Goal: Find contact information: Find contact information

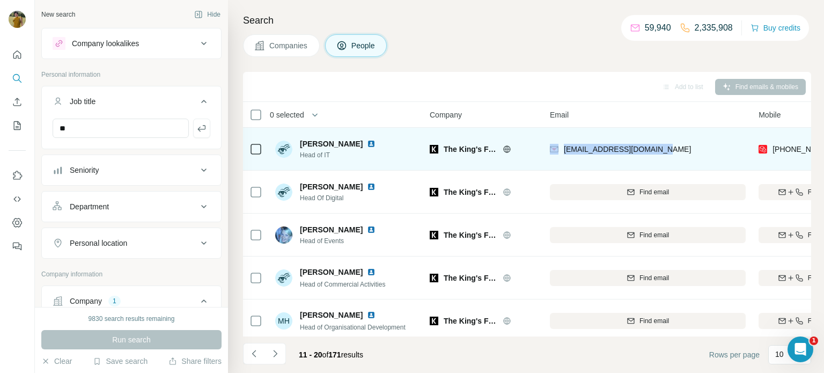
scroll to position [0, 75]
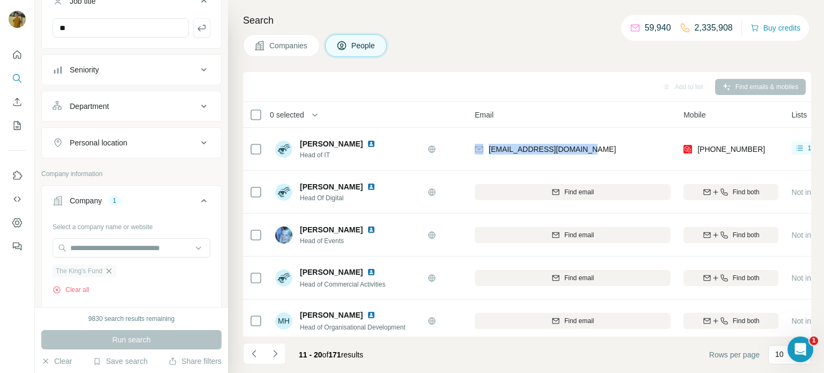
click at [113, 274] on icon "button" at bounding box center [109, 271] width 9 height 9
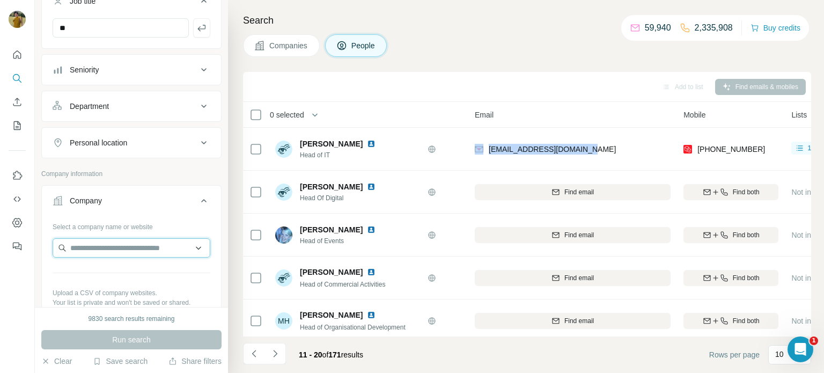
click at [101, 251] on input "text" at bounding box center [132, 247] width 158 height 19
paste input "**********"
type input "**********"
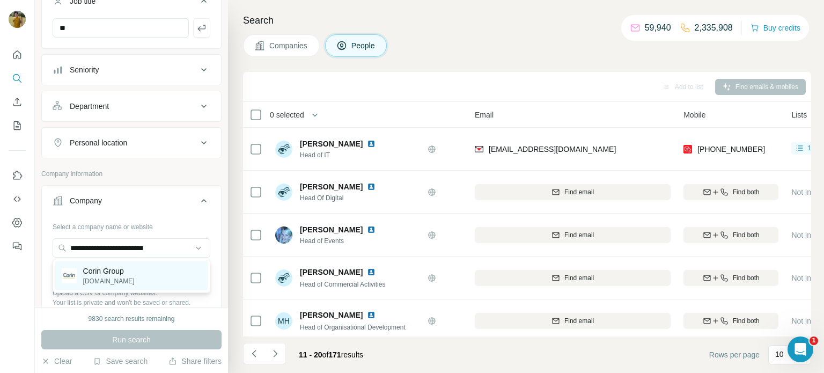
click at [96, 272] on p "Corin Group" at bounding box center [109, 271] width 52 height 11
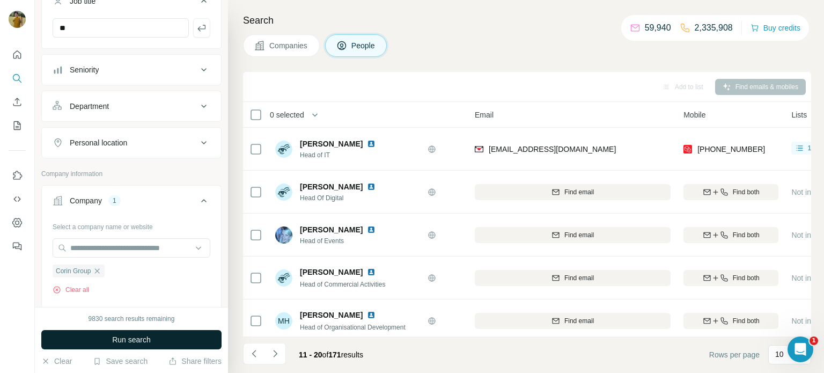
click at [120, 335] on span "Run search" at bounding box center [131, 339] width 39 height 11
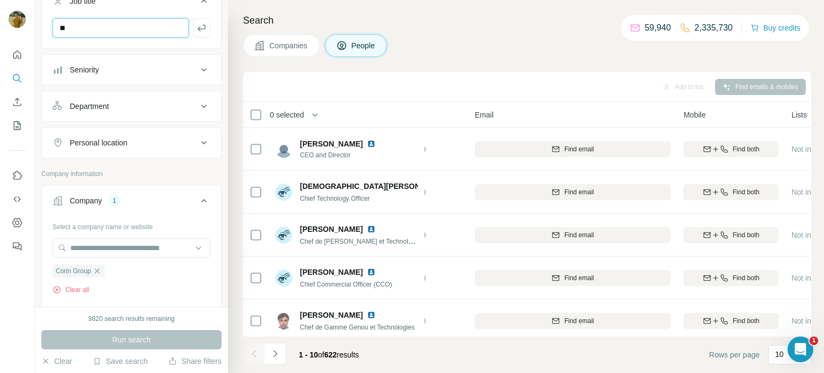
click at [157, 26] on input "**" at bounding box center [121, 27] width 136 height 19
type input "*"
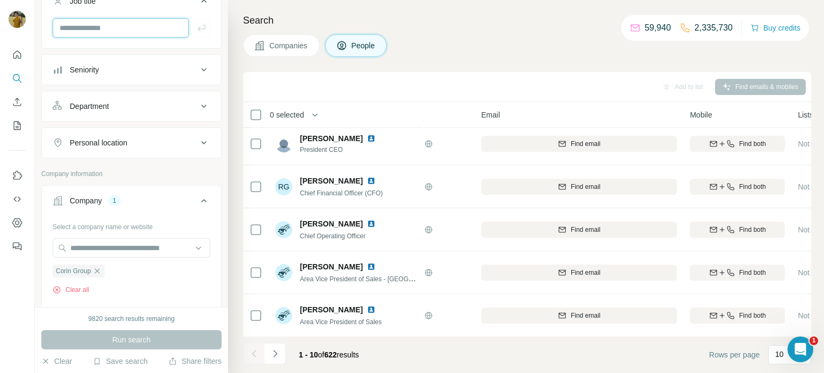
scroll to position [220, 68]
click at [276, 357] on icon "Navigate to next page" at bounding box center [275, 353] width 11 height 11
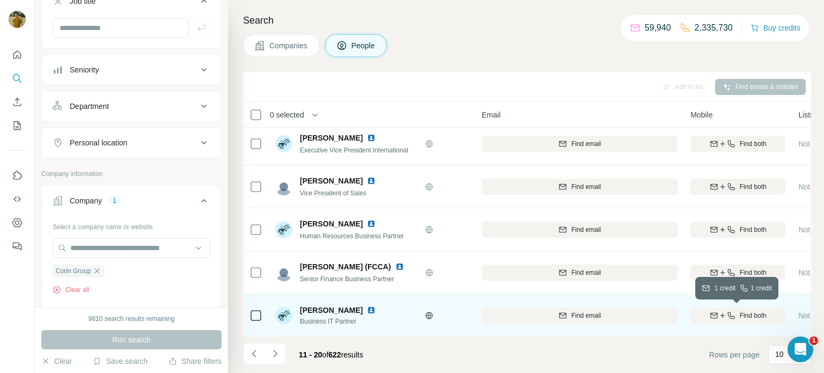
click at [723, 312] on icon "button" at bounding box center [723, 315] width 9 height 9
click at [367, 309] on img at bounding box center [371, 310] width 9 height 9
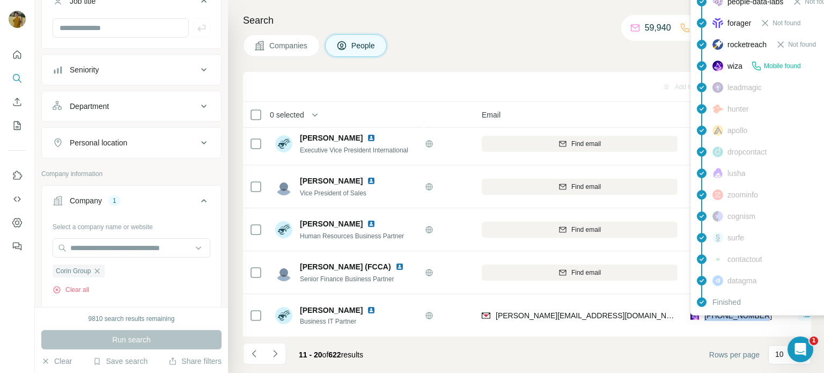
drag, startPoint x: 765, startPoint y: 314, endPoint x: 703, endPoint y: 316, distance: 62.3
click at [703, 316] on div "[PHONE_NUMBER]" at bounding box center [738, 316] width 95 height 30
copy span "[PHONE_NUMBER]"
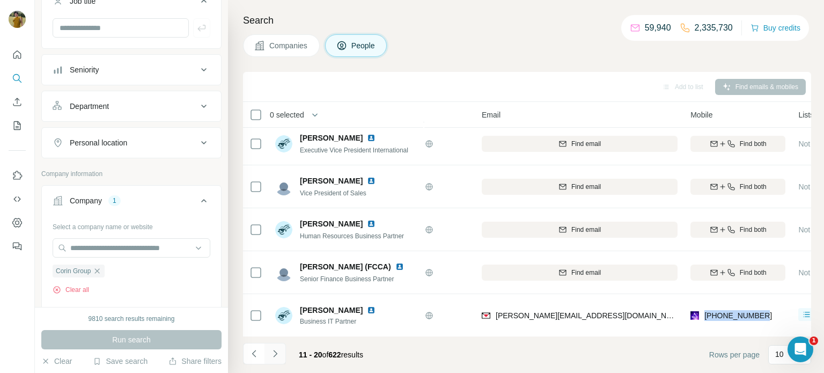
click at [275, 355] on icon "Navigate to next page" at bounding box center [275, 353] width 4 height 7
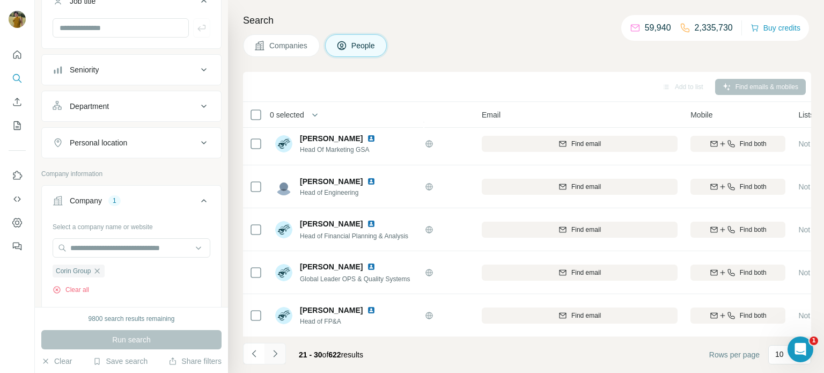
click at [277, 356] on icon "Navigate to next page" at bounding box center [275, 353] width 11 height 11
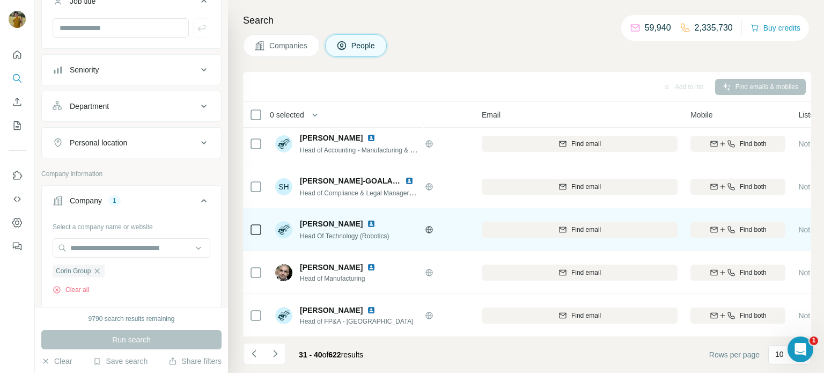
click at [367, 224] on img at bounding box center [371, 223] width 9 height 9
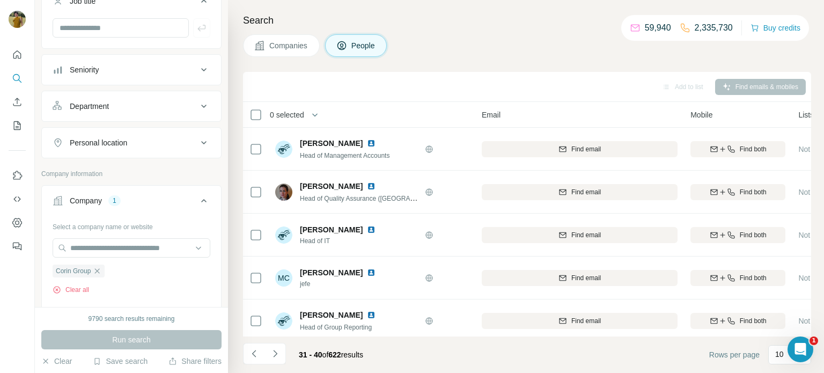
scroll to position [0, 68]
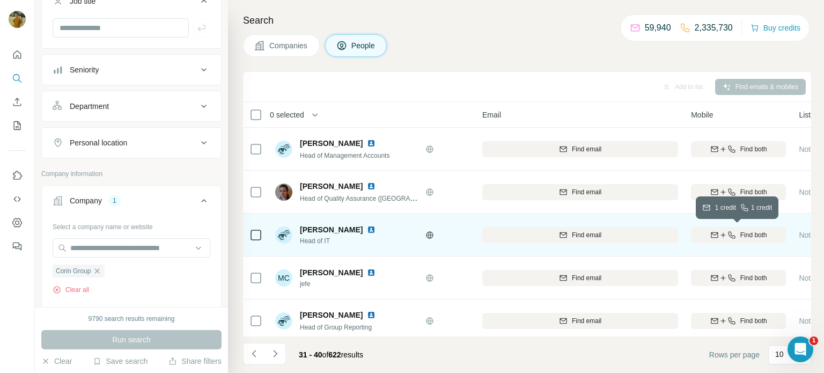
click at [713, 236] on icon "button" at bounding box center [714, 235] width 9 height 9
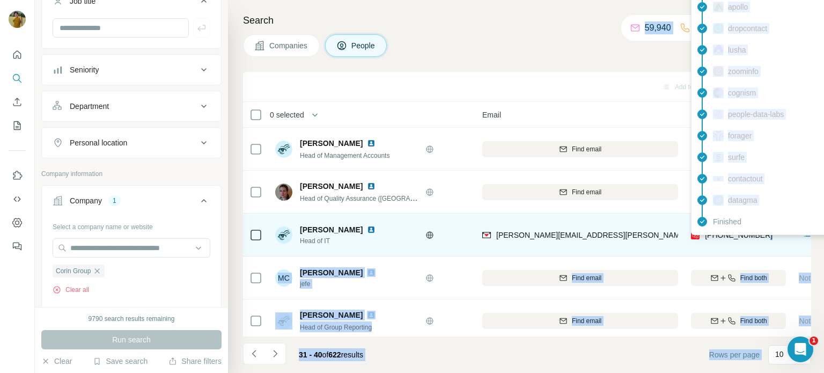
drag, startPoint x: 768, startPoint y: 236, endPoint x: 708, endPoint y: 235, distance: 59.6
click at [708, 235] on div "[PHONE_NUMBER]" at bounding box center [738, 235] width 95 height 30
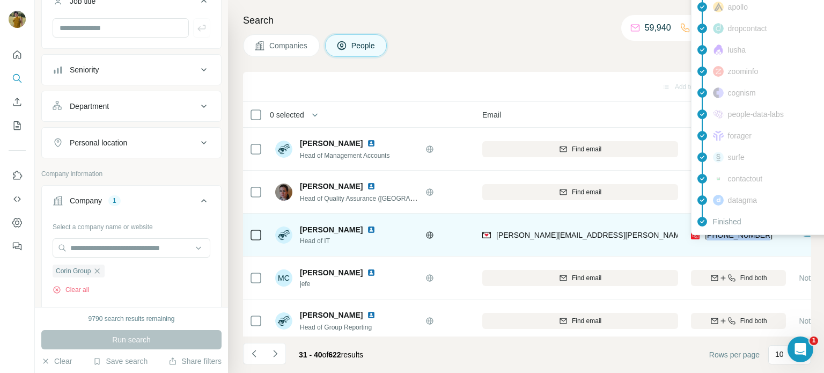
click at [715, 236] on span "[PHONE_NUMBER]" at bounding box center [739, 235] width 68 height 9
click at [763, 244] on div "[PHONE_NUMBER]" at bounding box center [738, 235] width 95 height 30
drag, startPoint x: 767, startPoint y: 238, endPoint x: 702, endPoint y: 238, distance: 64.4
click at [702, 238] on div "[PHONE_NUMBER]" at bounding box center [738, 235] width 95 height 30
copy span "[PHONE_NUMBER]"
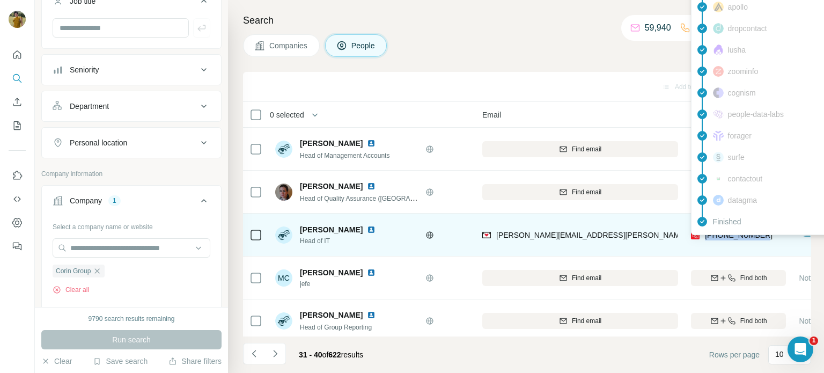
copy span "[PHONE_NUMBER]"
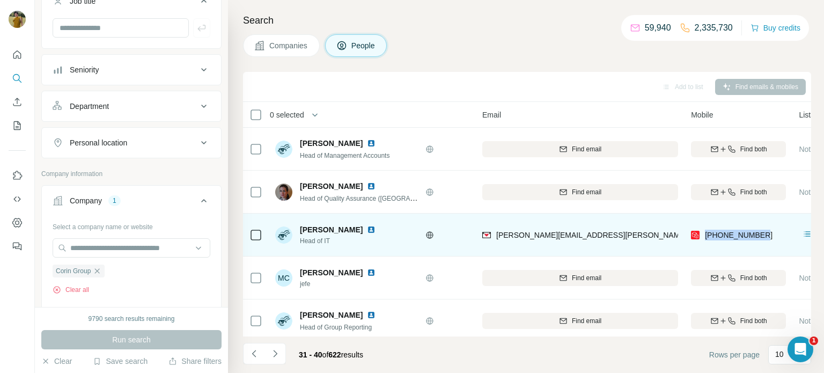
click at [367, 231] on img at bounding box center [371, 229] width 9 height 9
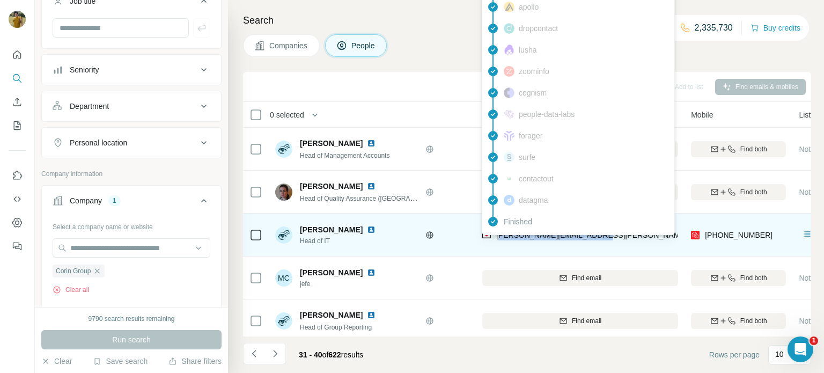
drag, startPoint x: 606, startPoint y: 232, endPoint x: 499, endPoint y: 236, distance: 107.4
click at [499, 236] on div "[PERSON_NAME][EMAIL_ADDRESS][PERSON_NAME][DOMAIN_NAME]" at bounding box center [580, 235] width 196 height 30
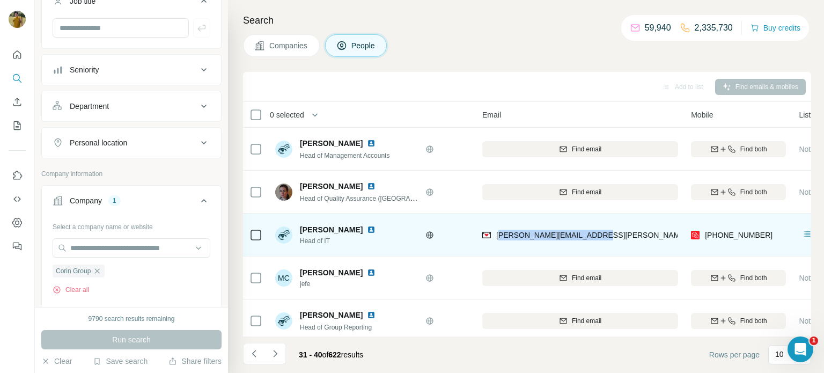
click at [636, 232] on div "[PERSON_NAME][EMAIL_ADDRESS][PERSON_NAME][DOMAIN_NAME]" at bounding box center [580, 235] width 196 height 30
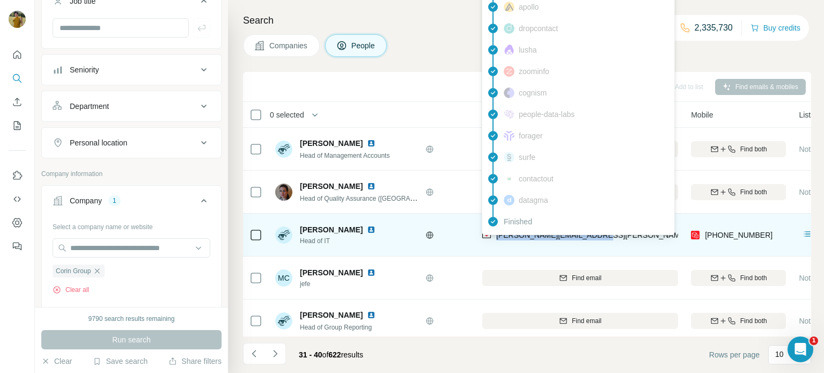
drag, startPoint x: 626, startPoint y: 237, endPoint x: 495, endPoint y: 238, distance: 130.9
click at [495, 238] on div "[PERSON_NAME][EMAIL_ADDRESS][PERSON_NAME][DOMAIN_NAME]" at bounding box center [580, 235] width 196 height 30
copy span "[PERSON_NAME][EMAIL_ADDRESS][PERSON_NAME][DOMAIN_NAME]"
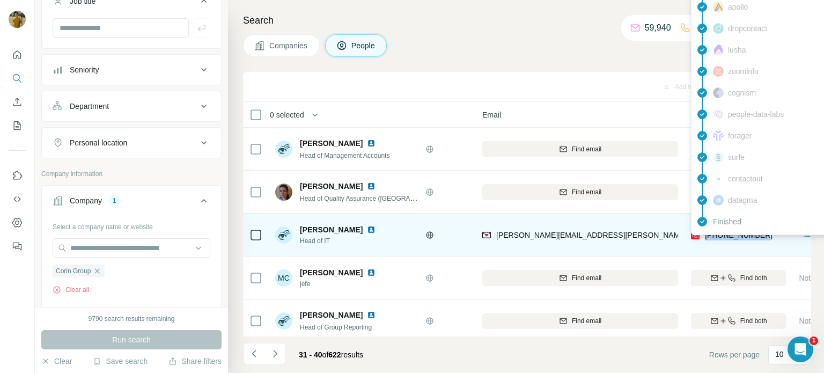
drag, startPoint x: 768, startPoint y: 231, endPoint x: 706, endPoint y: 236, distance: 61.9
click at [706, 236] on div "[PHONE_NUMBER]" at bounding box center [738, 235] width 95 height 30
copy span "[PHONE_NUMBER]"
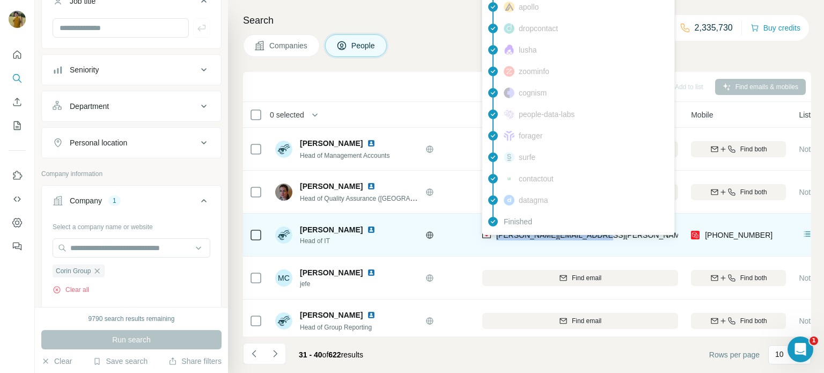
drag, startPoint x: 601, startPoint y: 236, endPoint x: 493, endPoint y: 241, distance: 108.0
click at [493, 241] on div "[PERSON_NAME][EMAIL_ADDRESS][PERSON_NAME][DOMAIN_NAME]" at bounding box center [580, 235] width 196 height 30
copy span "[PERSON_NAME][EMAIL_ADDRESS][PERSON_NAME][DOMAIN_NAME]"
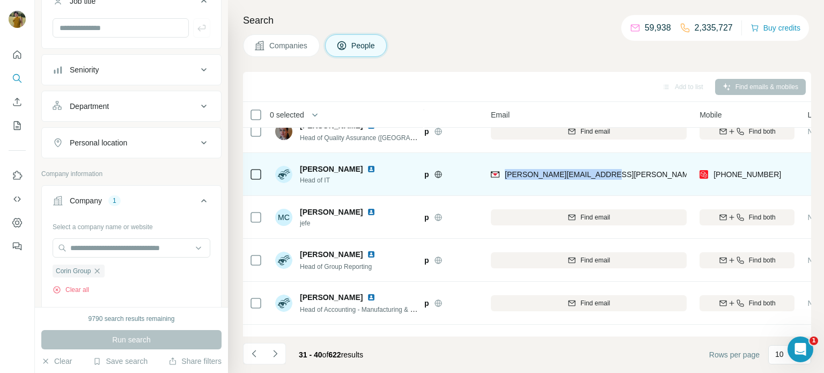
scroll to position [61, 58]
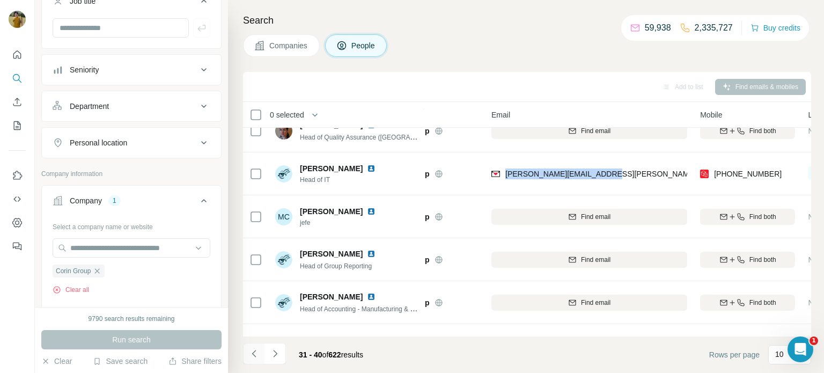
click at [253, 356] on icon "Navigate to previous page" at bounding box center [254, 353] width 11 height 11
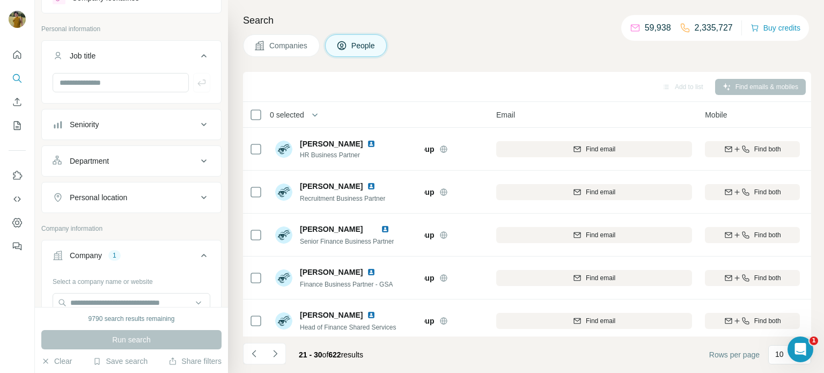
scroll to position [44, 0]
click at [96, 79] on input "text" at bounding box center [121, 84] width 136 height 19
type input "**"
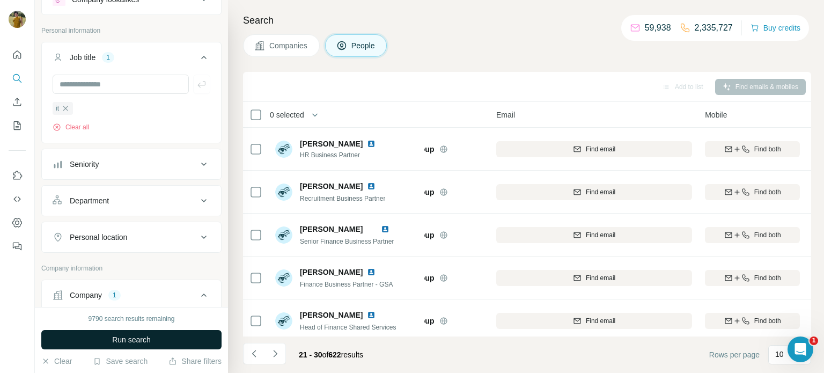
click at [141, 339] on span "Run search" at bounding box center [131, 339] width 39 height 11
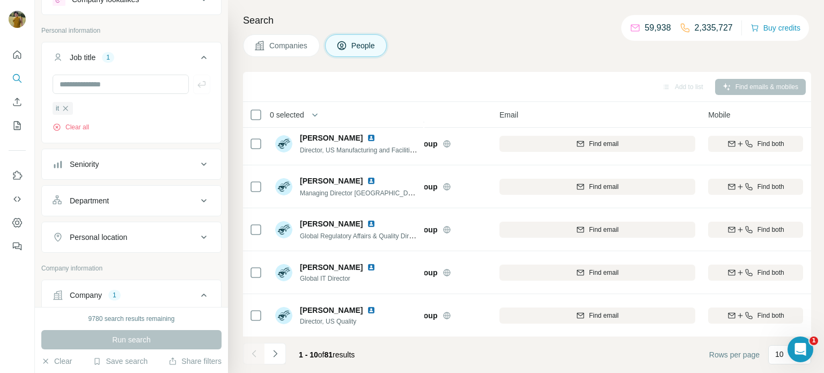
scroll to position [220, 50]
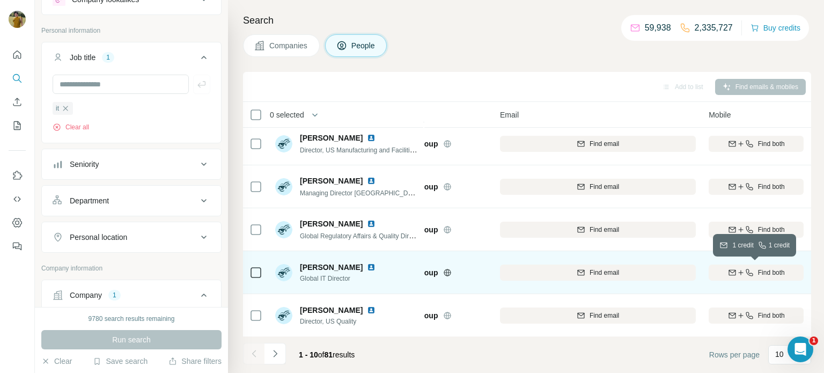
click at [745, 275] on icon "button" at bounding box center [749, 272] width 9 height 9
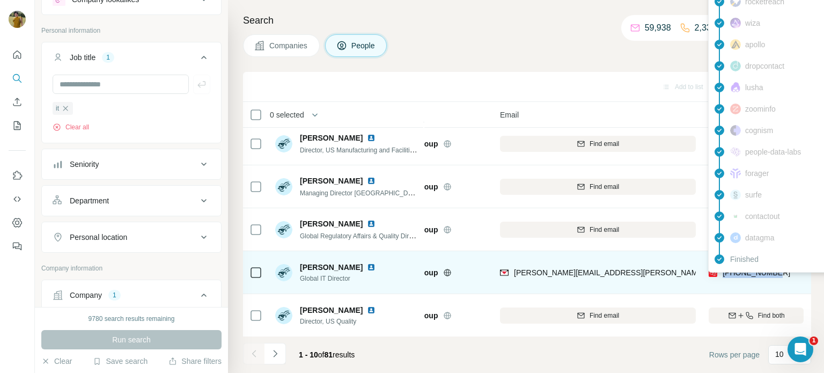
drag, startPoint x: 780, startPoint y: 275, endPoint x: 724, endPoint y: 274, distance: 55.3
click at [724, 274] on div "[PHONE_NUMBER]" at bounding box center [756, 273] width 95 height 30
copy span "[PHONE_NUMBER]"
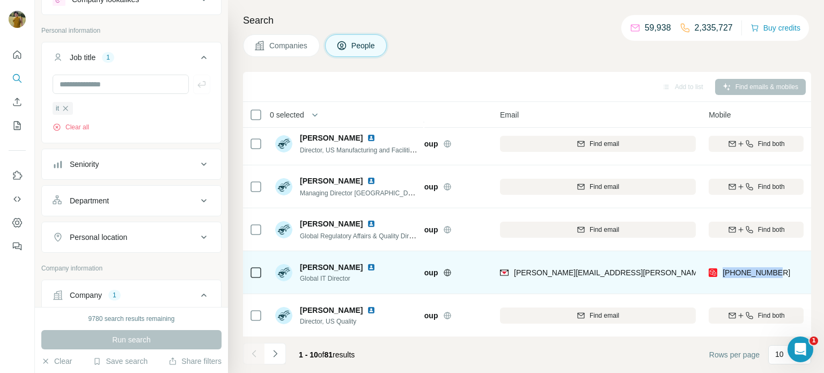
click at [367, 269] on img at bounding box center [371, 267] width 9 height 9
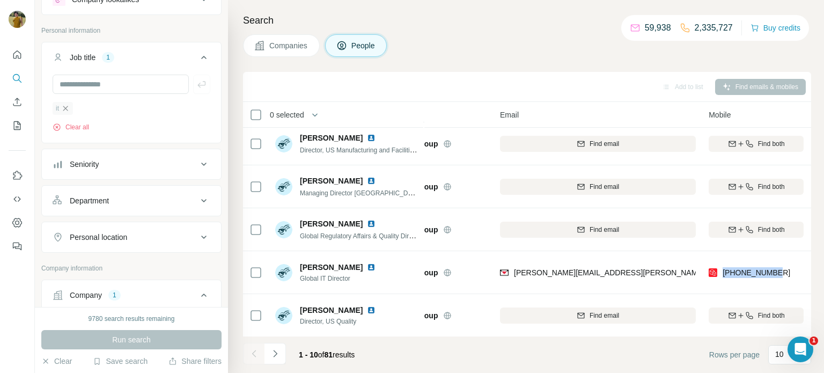
click at [65, 112] on icon "button" at bounding box center [65, 108] width 9 height 9
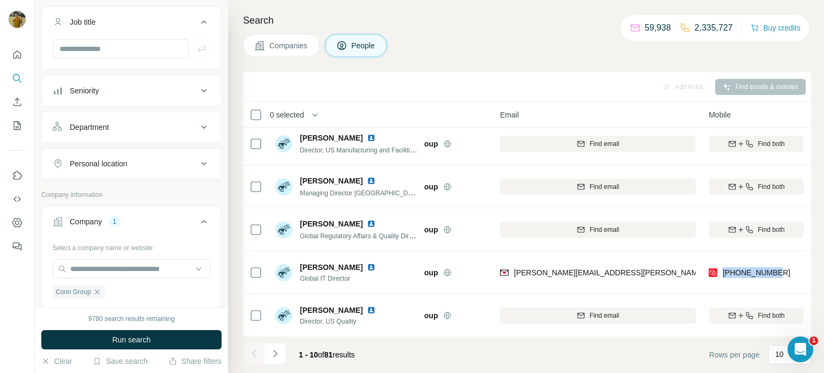
scroll to position [99, 0]
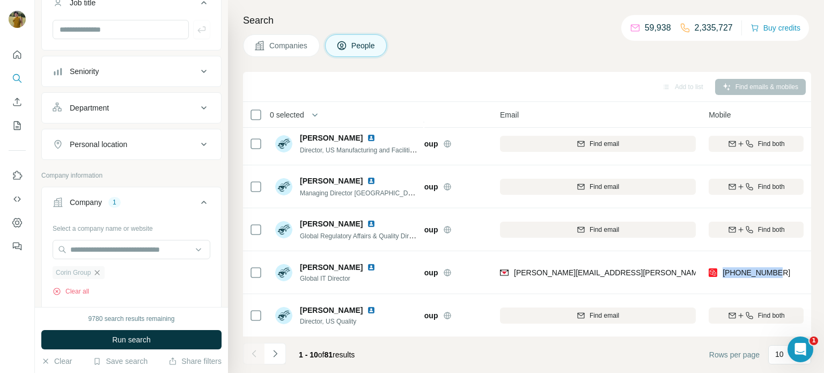
click at [100, 269] on icon "button" at bounding box center [97, 272] width 9 height 9
